Goal: Information Seeking & Learning: Check status

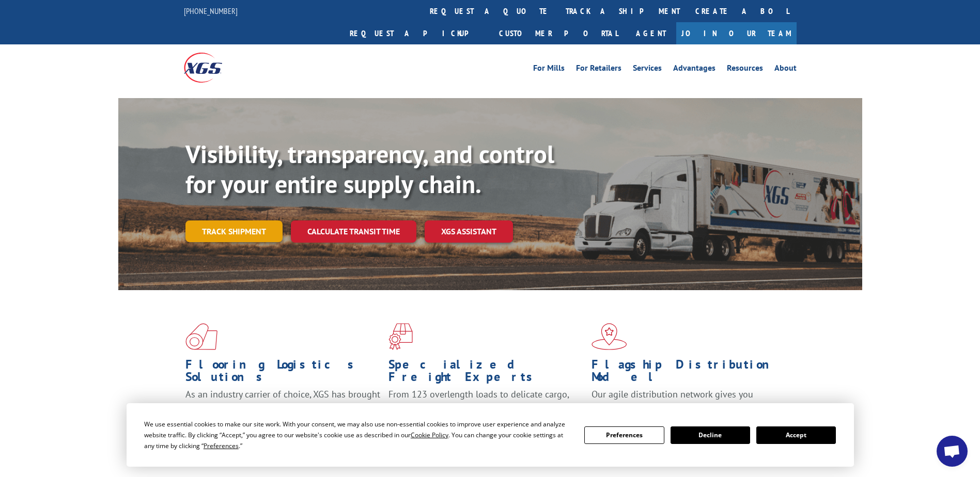
click at [268, 221] on link "Track shipment" at bounding box center [233, 232] width 97 height 22
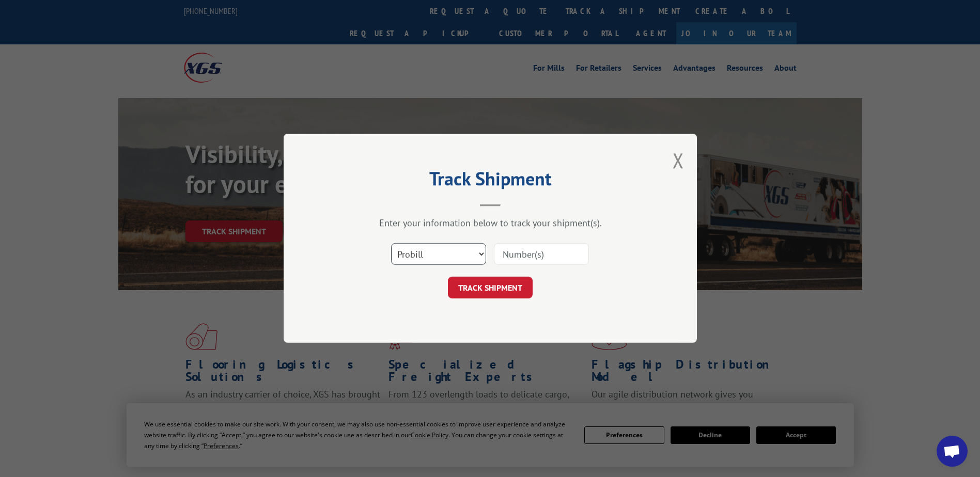
drag, startPoint x: 450, startPoint y: 254, endPoint x: 443, endPoint y: 301, distance: 47.0
click at [443, 301] on div "Track Shipment Enter your information below to track your shipment(s). Select c…" at bounding box center [490, 238] width 413 height 209
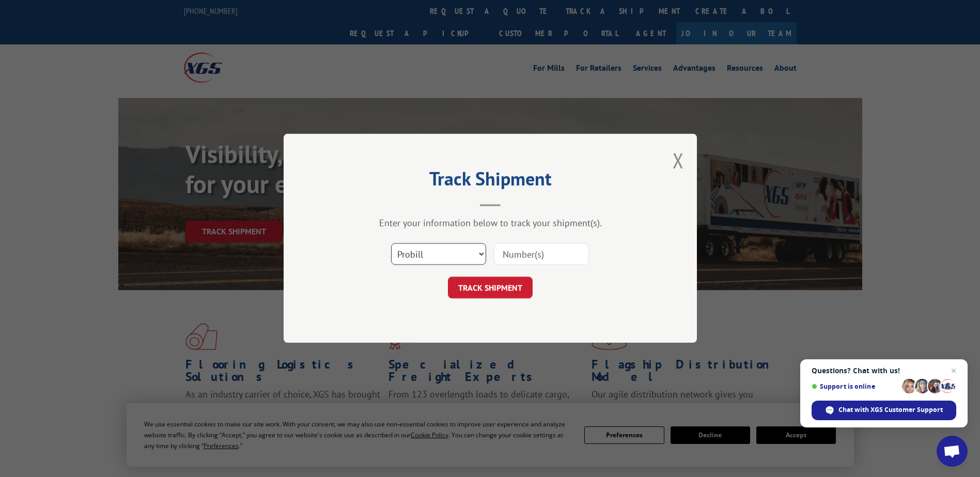
select select "bol"
click at [391, 244] on select "Select category... Probill BOL PO" at bounding box center [438, 255] width 95 height 22
click at [516, 262] on input at bounding box center [541, 255] width 95 height 22
paste input "2552720"
type input "2552720"
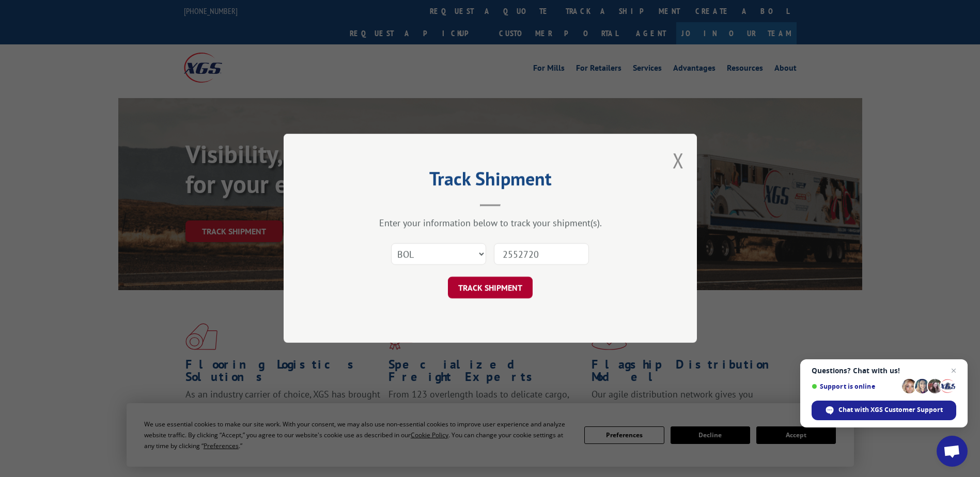
click at [497, 289] on button "TRACK SHIPMENT" at bounding box center [490, 288] width 85 height 22
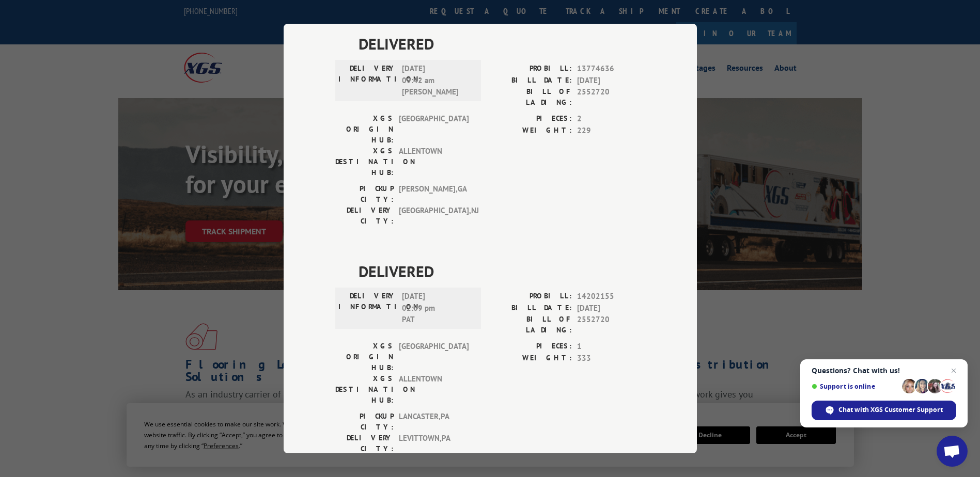
scroll to position [691, 0]
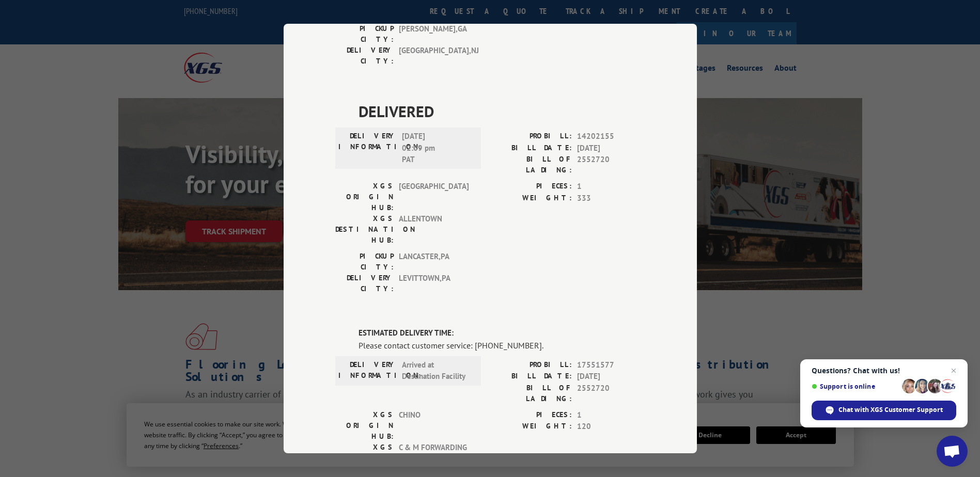
click at [824, 308] on div "Track Shipment DELIVERED DELIVERY INFORMATION: [DATE] 01:27 pm [PERSON_NAME]: 1…" at bounding box center [490, 238] width 980 height 477
click at [753, 59] on div "Track Shipment DELIVERED DELIVERY INFORMATION: [DATE] 01:27 pm [PERSON_NAME]: 1…" at bounding box center [490, 238] width 980 height 477
